Goal: Navigation & Orientation: Go to known website

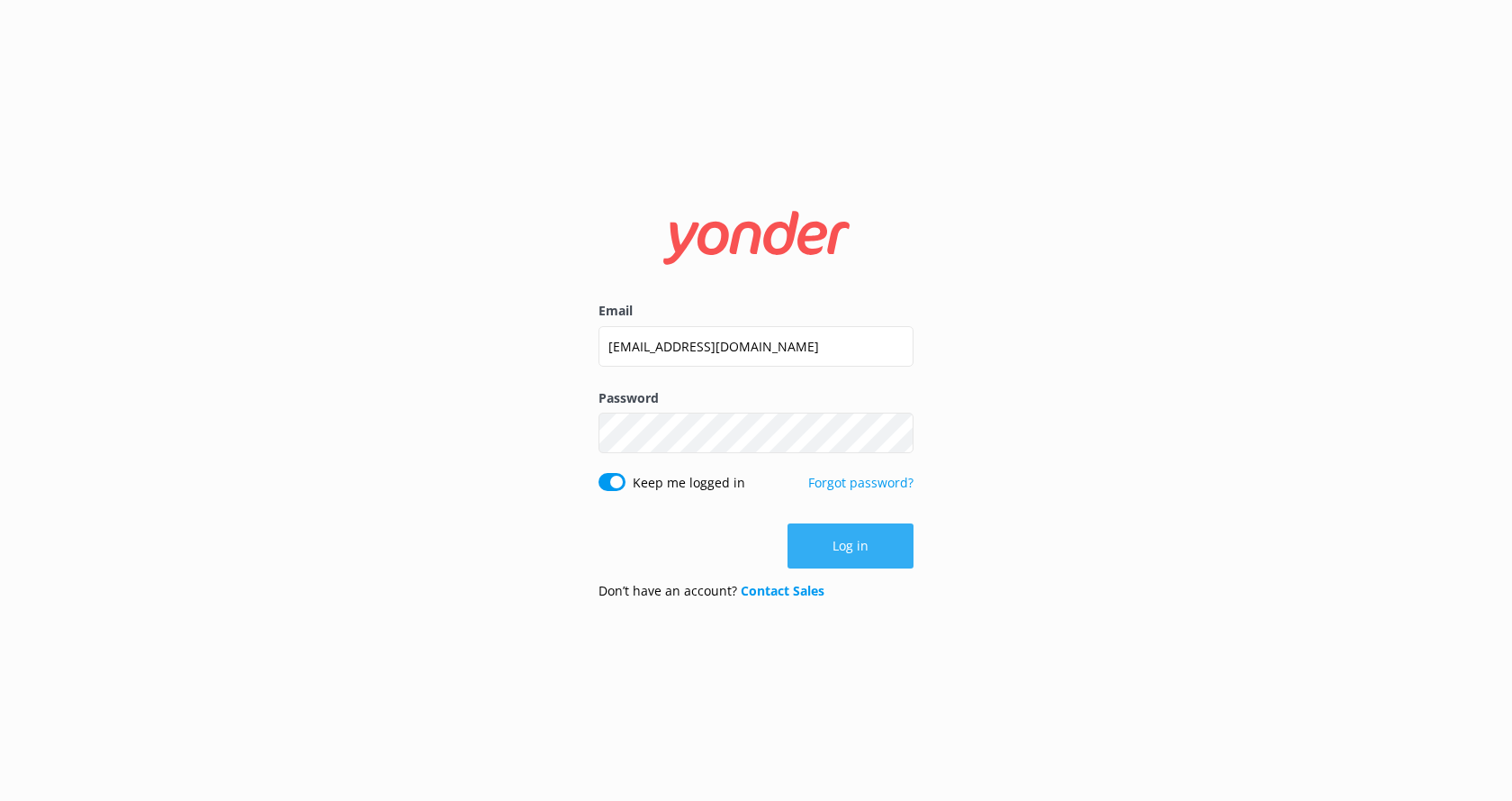
click at [846, 541] on button "Log in" at bounding box center [851, 546] width 126 height 45
